Goal: Task Accomplishment & Management: Manage account settings

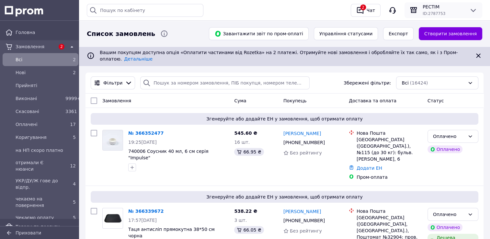
click at [477, 8] on div at bounding box center [473, 10] width 13 height 8
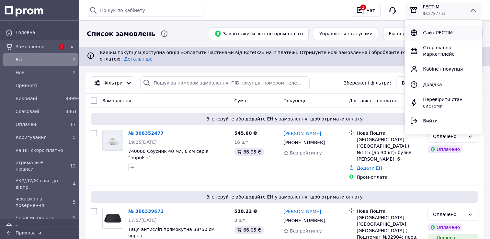
click at [442, 32] on span "Сайт РЕСТІМ" at bounding box center [438, 32] width 30 height 5
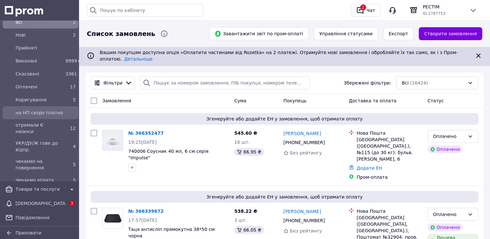
scroll to position [65, 0]
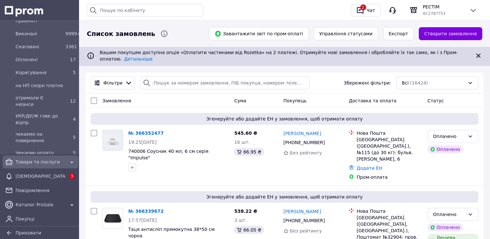
click at [42, 159] on span "Товари та послуги" at bounding box center [41, 162] width 50 height 6
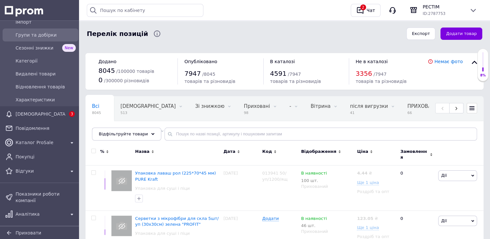
click at [43, 37] on span "Групи та добірки" at bounding box center [46, 35] width 60 height 6
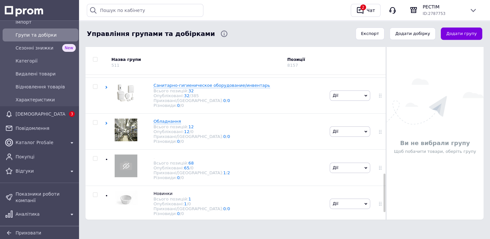
scroll to position [388, 0]
click at [184, 83] on span "Санитарно-гигиеническое оборудование/инвентарь" at bounding box center [211, 85] width 117 height 5
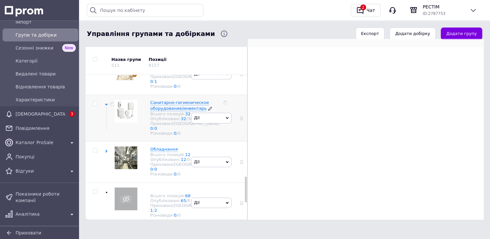
scroll to position [572, 0]
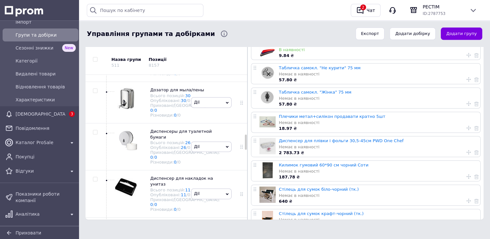
checkbox input "true"
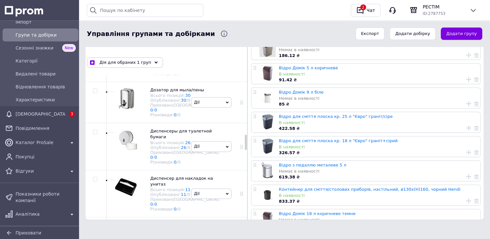
click at [218, 31] on li "Додати підгрупу" at bounding box center [211, 24] width 40 height 15
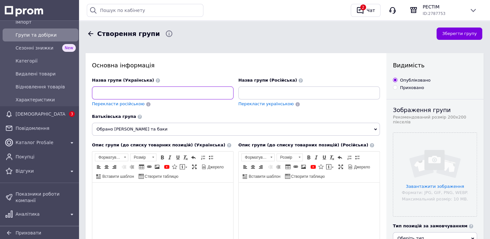
click at [109, 97] on input at bounding box center [162, 92] width 141 height 13
type input "Корзини"
drag, startPoint x: 118, startPoint y: 86, endPoint x: 87, endPoint y: 87, distance: 30.8
drag, startPoint x: 126, startPoint y: 93, endPoint x: 88, endPoint y: 95, distance: 37.6
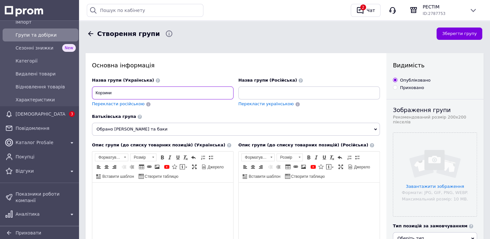
click at [250, 92] on input at bounding box center [308, 92] width 141 height 13
paste input "Корзини"
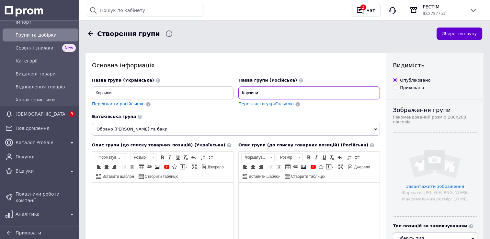
type input "Корзини"
click at [460, 33] on button "Зберегти групу" at bounding box center [459, 34] width 46 height 13
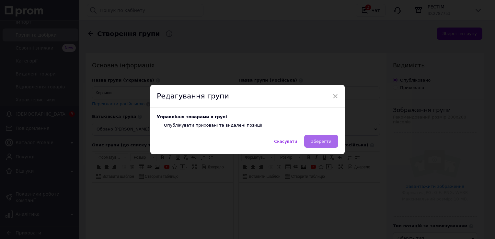
click at [315, 140] on span "Зберегти" at bounding box center [321, 141] width 20 height 5
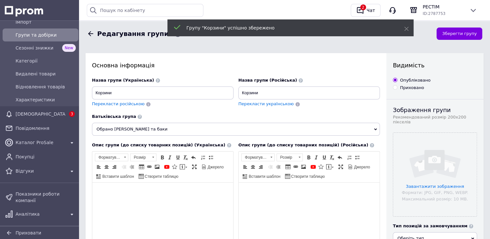
click at [90, 32] on icon at bounding box center [91, 34] width 8 height 8
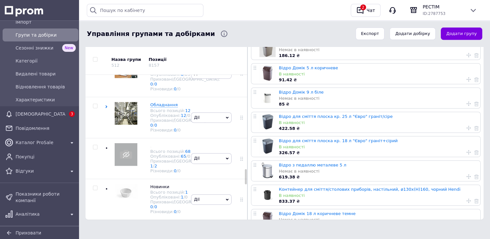
scroll to position [956, 0]
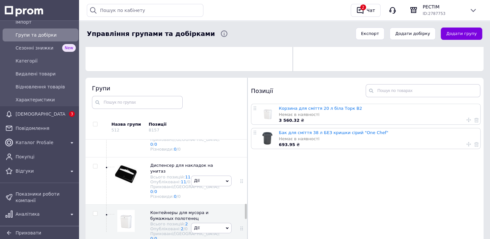
scroll to position [633, 0]
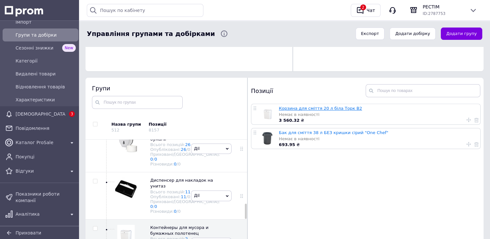
click at [311, 109] on link "Корзина для сміття 20 л біла Торк B2" at bounding box center [320, 108] width 83 height 5
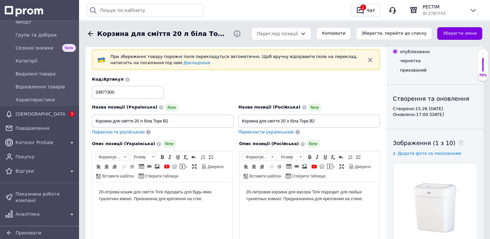
scroll to position [65, 0]
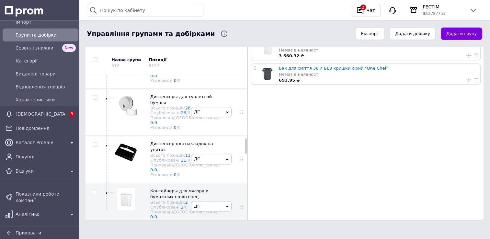
scroll to position [277, 0]
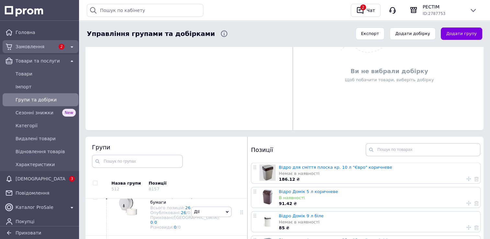
scroll to position [148, 0]
